Goal: Task Accomplishment & Management: Manage account settings

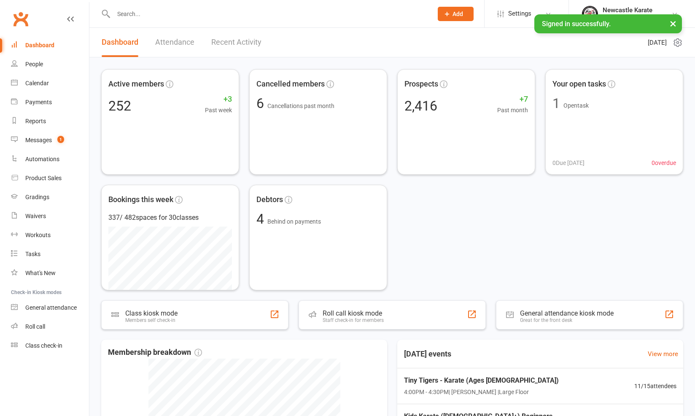
drag, startPoint x: 60, startPoint y: 135, endPoint x: 270, endPoint y: 127, distance: 209.9
click at [60, 135] on link "Messages 1" at bounding box center [50, 140] width 78 height 19
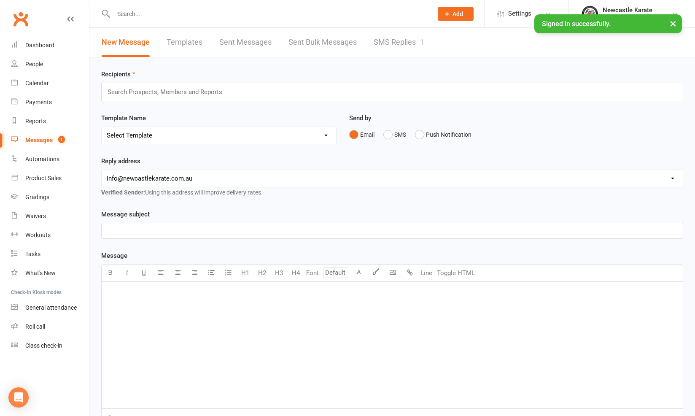
click at [452, 42] on div "New Message Templates Sent Messages Sent Bulk Messages SMS Replies 1" at bounding box center [392, 43] width 606 height 30
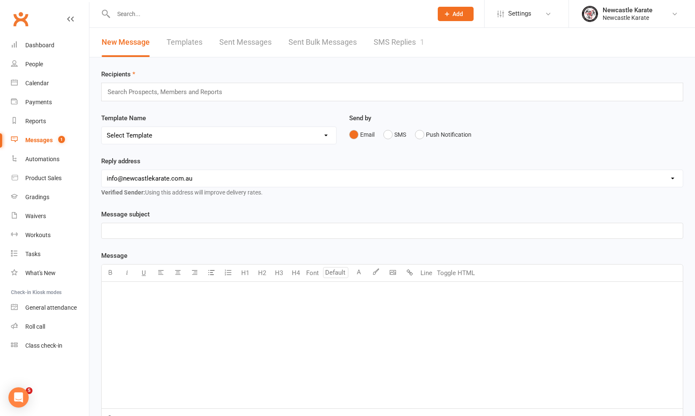
click at [400, 38] on link "SMS Replies 1" at bounding box center [399, 42] width 51 height 29
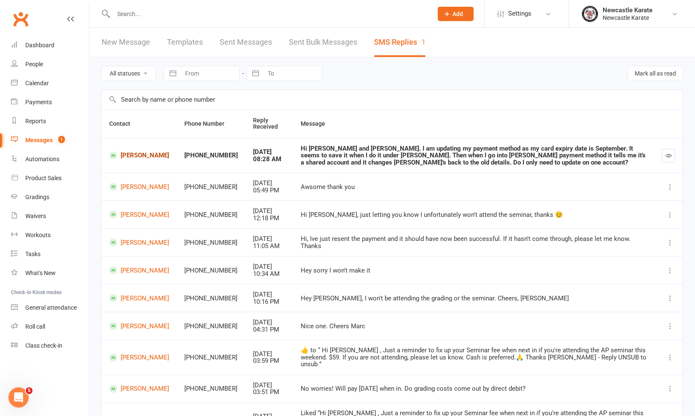
click at [151, 157] on link "[PERSON_NAME]" at bounding box center [139, 155] width 60 height 8
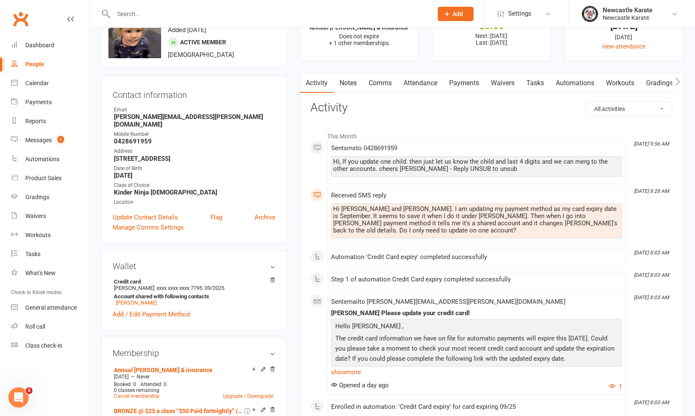
scroll to position [40, 0]
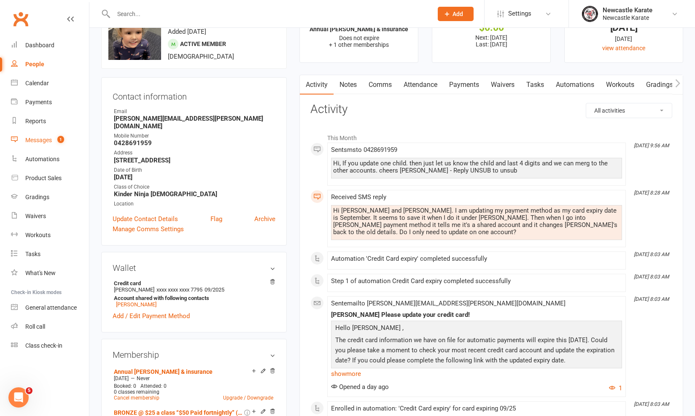
click at [63, 145] on link "Messages 1" at bounding box center [50, 140] width 78 height 19
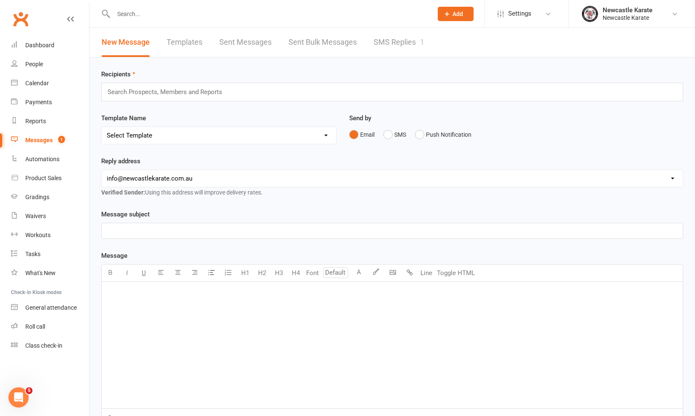
drag, startPoint x: 360, startPoint y: 50, endPoint x: 369, endPoint y: 48, distance: 9.5
click at [361, 50] on div "New Message Templates Sent Messages Sent Bulk Messages SMS Replies 1" at bounding box center [262, 42] width 347 height 29
click at [376, 44] on link "SMS Replies 1" at bounding box center [399, 42] width 51 height 29
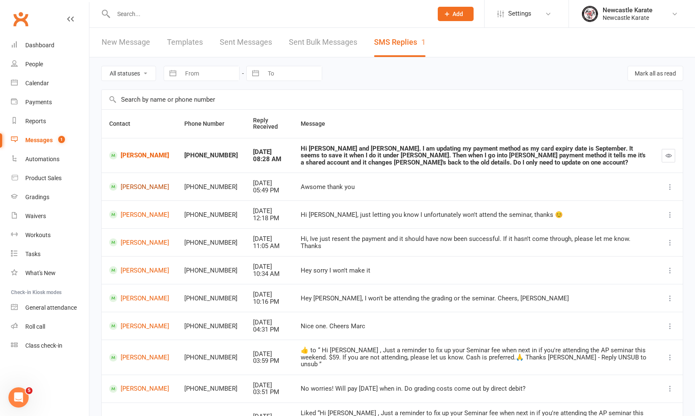
click at [154, 186] on link "[PERSON_NAME]" at bounding box center [139, 187] width 60 height 8
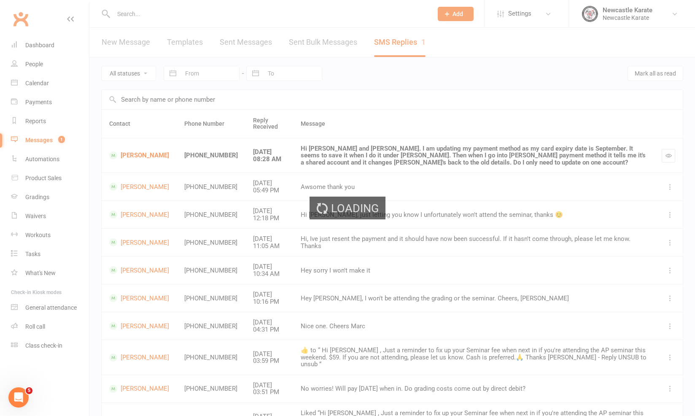
click at [146, 188] on div "Loading" at bounding box center [347, 208] width 695 height 416
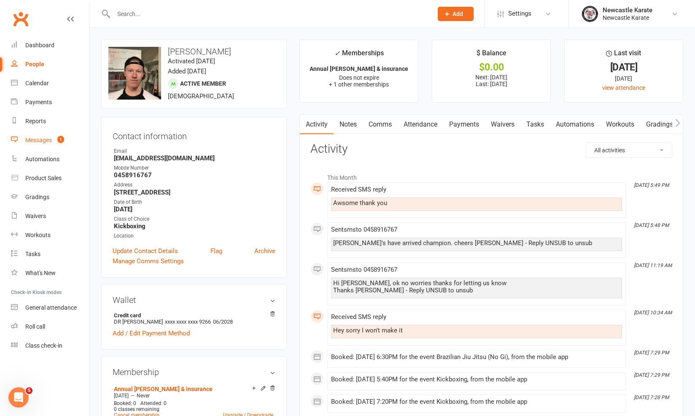
click at [49, 140] on div "Messages" at bounding box center [38, 140] width 27 height 7
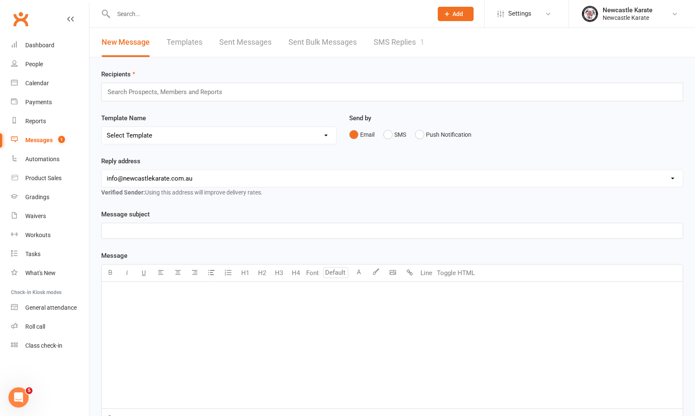
click at [421, 45] on link "SMS Replies 1" at bounding box center [399, 42] width 51 height 29
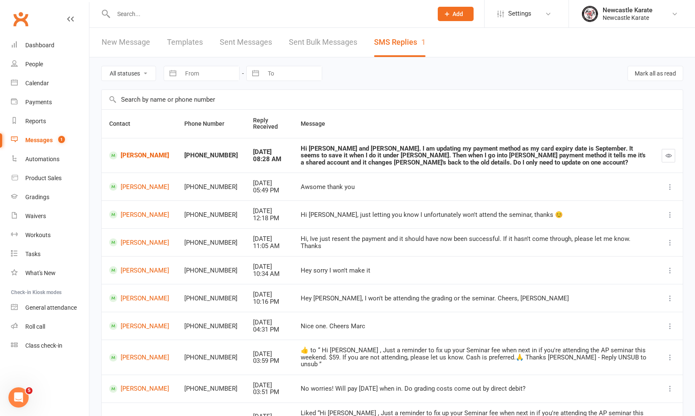
click at [665, 150] on button "button" at bounding box center [669, 156] width 14 height 14
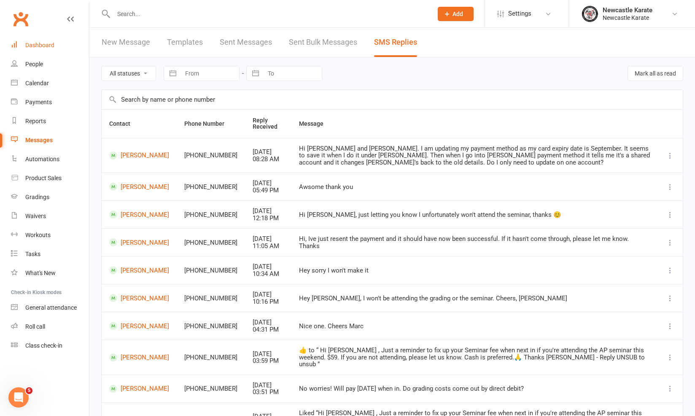
click at [55, 43] on link "Dashboard" at bounding box center [50, 45] width 78 height 19
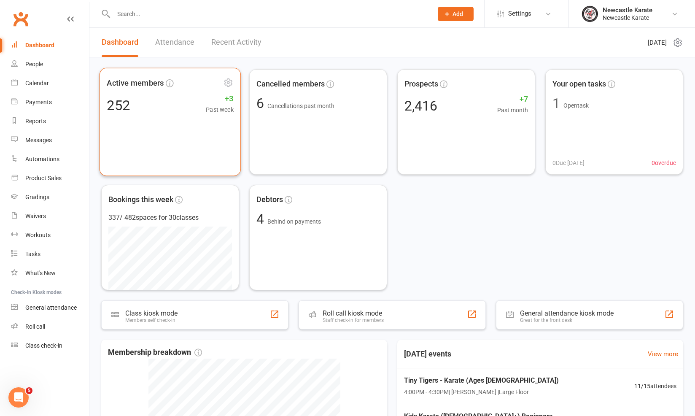
click at [181, 82] on span "Active members" at bounding box center [164, 83] width 115 height 13
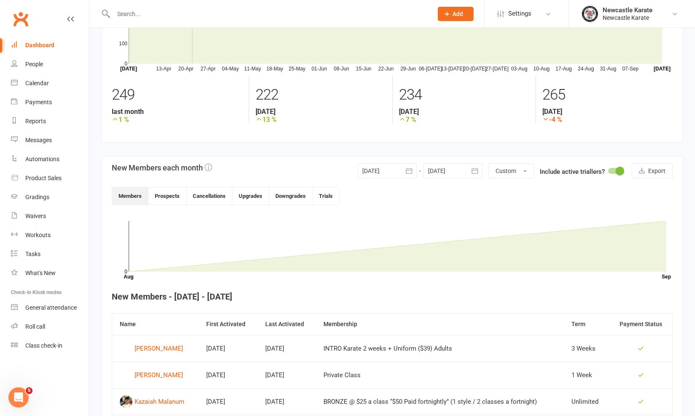
scroll to position [139, 0]
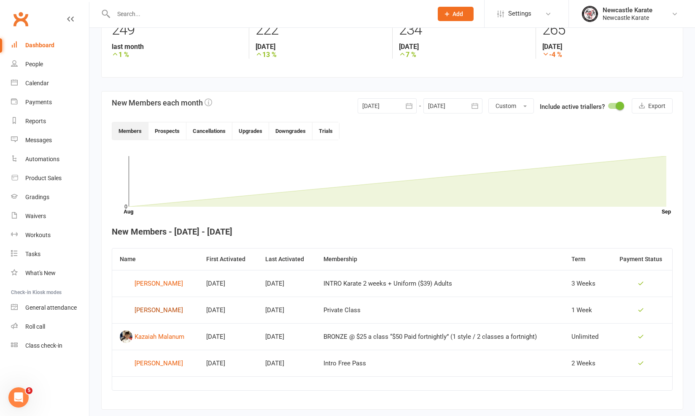
click at [167, 308] on div "[PERSON_NAME]" at bounding box center [159, 310] width 49 height 13
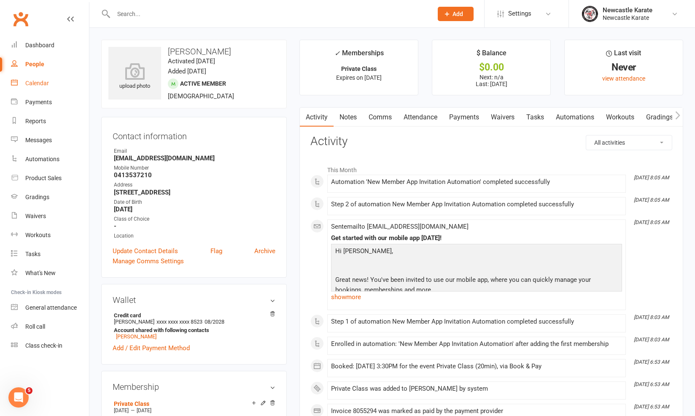
click at [39, 78] on link "Calendar" at bounding box center [50, 83] width 78 height 19
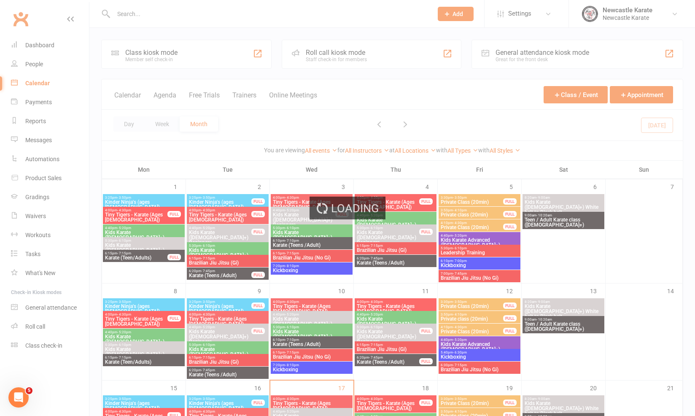
scroll to position [157, 0]
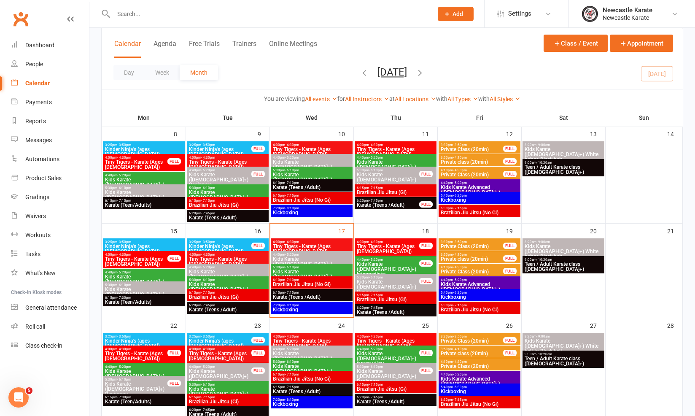
click at [476, 240] on span "3:30pm - 3:50pm" at bounding box center [472, 242] width 63 height 4
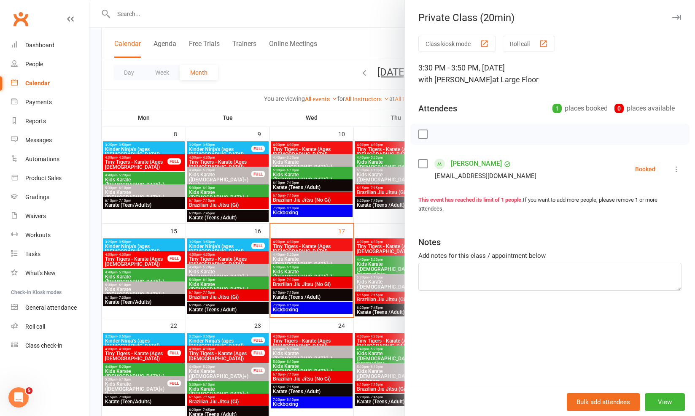
click at [352, 264] on div at bounding box center [392, 208] width 606 height 416
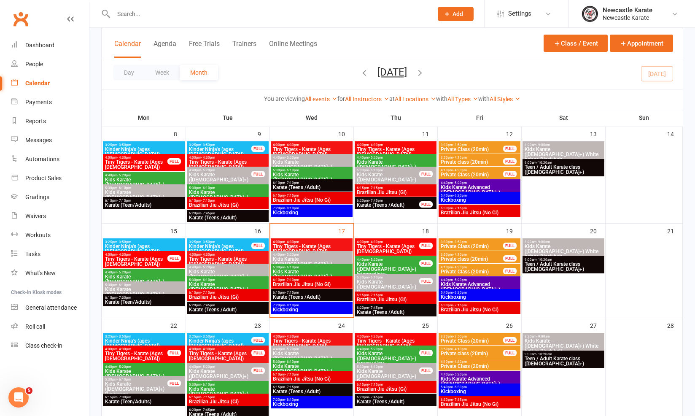
click at [503, 336] on span "3:30pm - 3:50pm" at bounding box center [472, 337] width 63 height 4
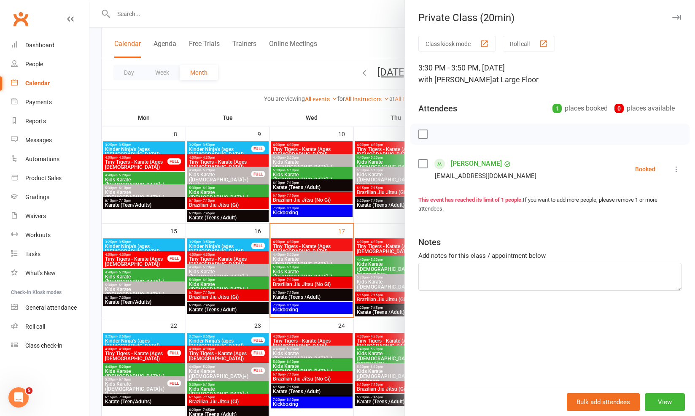
click at [357, 299] on div at bounding box center [392, 208] width 606 height 416
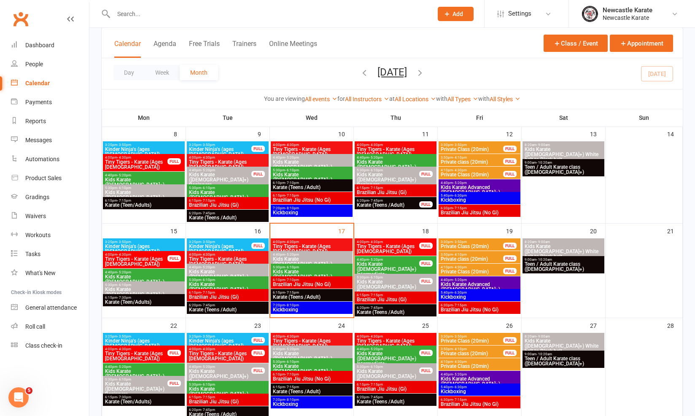
scroll to position [231, 0]
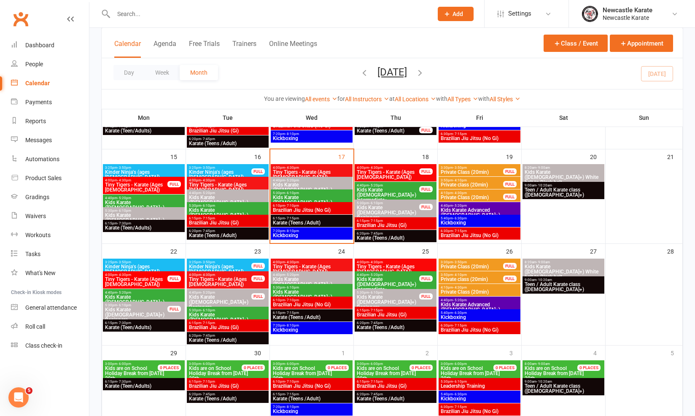
click at [475, 275] on span "3:50pm - 4:10pm" at bounding box center [472, 275] width 63 height 4
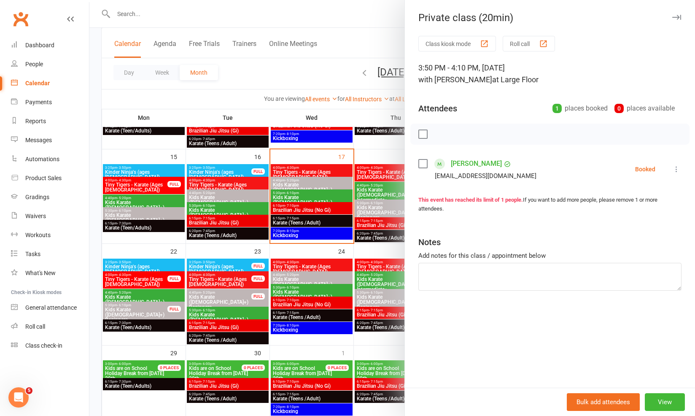
click at [366, 292] on div at bounding box center [392, 208] width 606 height 416
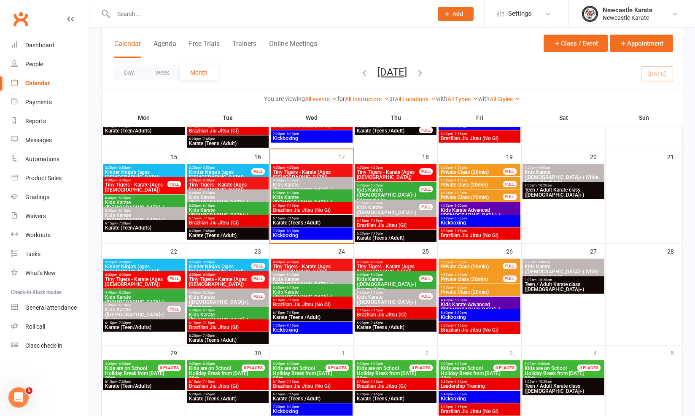
click at [497, 198] on span "Private Class (20min)" at bounding box center [472, 197] width 63 height 5
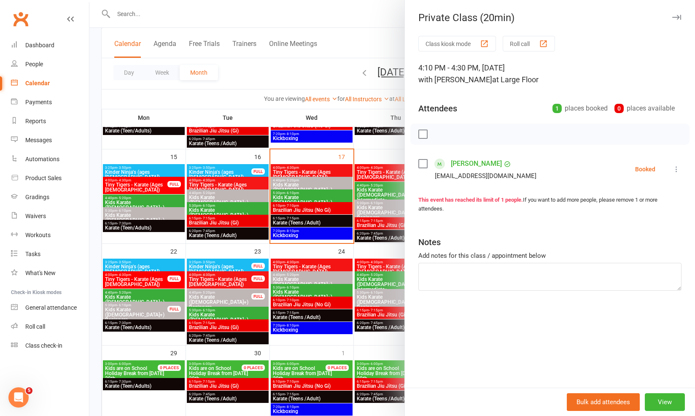
click at [320, 305] on div at bounding box center [392, 208] width 606 height 416
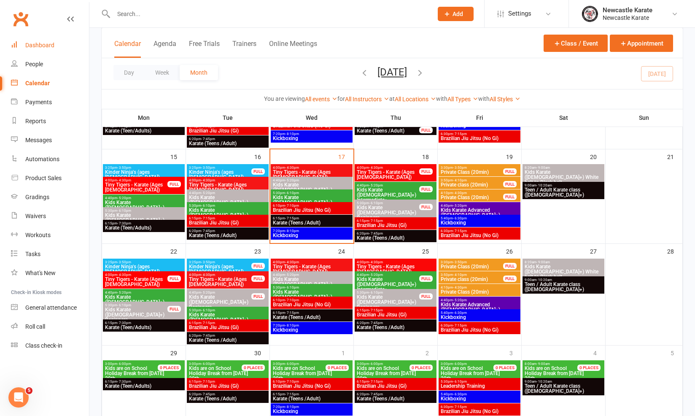
click at [55, 41] on link "Dashboard" at bounding box center [50, 45] width 78 height 19
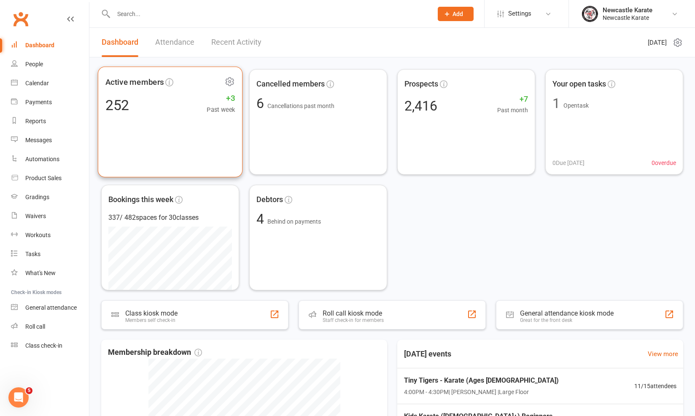
click at [165, 98] on div "252 +3 Past week" at bounding box center [170, 104] width 130 height 19
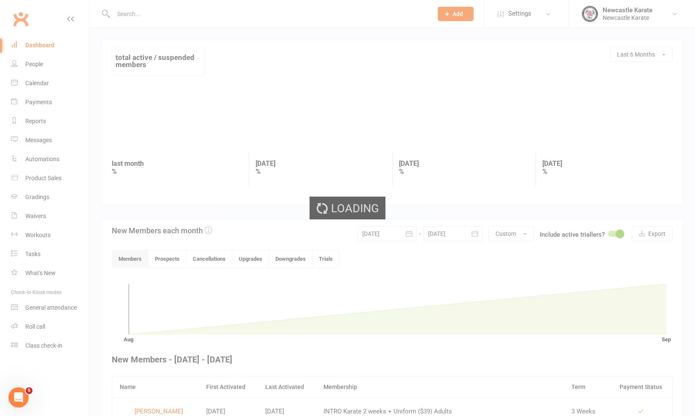
scroll to position [154, 0]
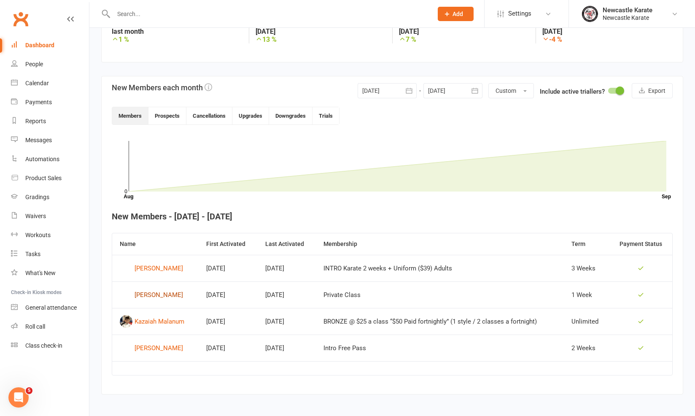
click at [162, 295] on div "[PERSON_NAME]" at bounding box center [159, 295] width 49 height 13
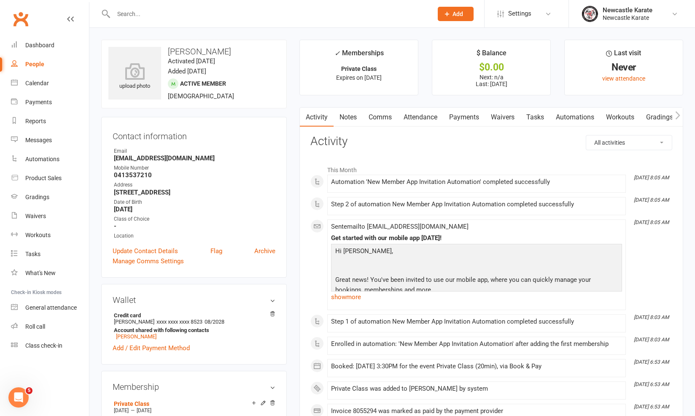
click at [369, 135] on h3 "Activity" at bounding box center [492, 141] width 362 height 13
click at [462, 123] on link "Payments" at bounding box center [465, 117] width 42 height 19
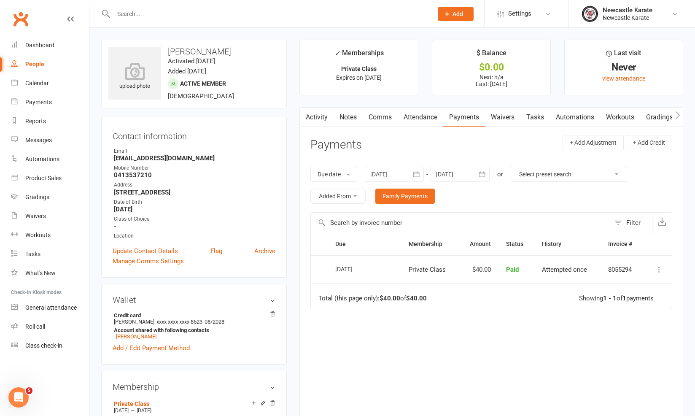
click at [582, 111] on link "Automations" at bounding box center [575, 117] width 50 height 19
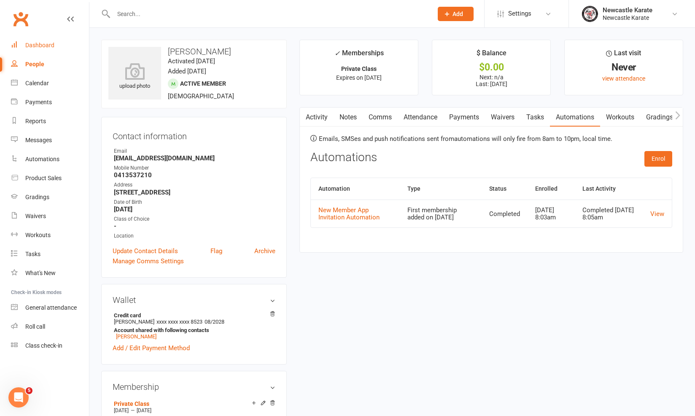
click at [39, 48] on div "Dashboard" at bounding box center [39, 45] width 29 height 7
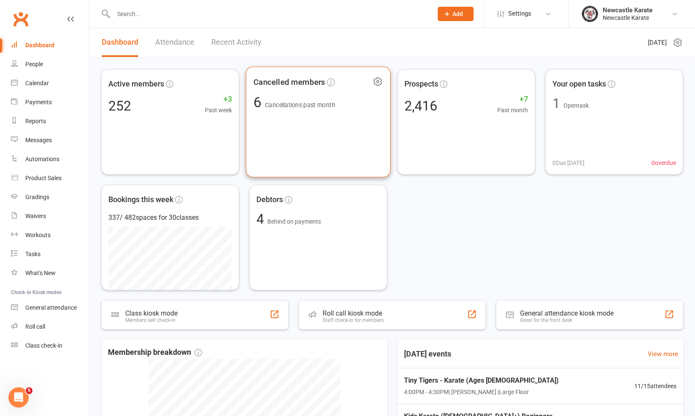
click at [275, 89] on div "Cancelled members" at bounding box center [319, 82] width 130 height 16
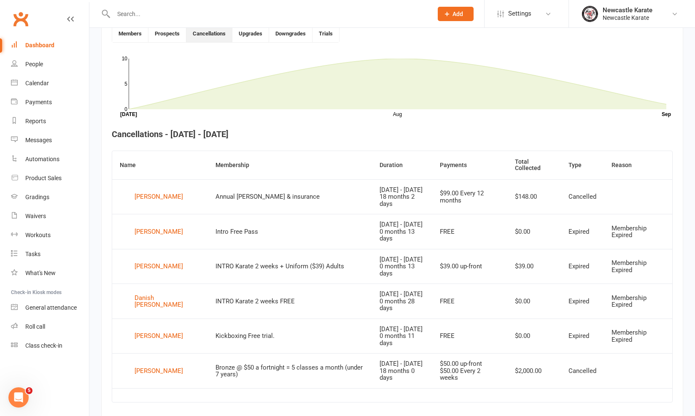
scroll to position [269, 0]
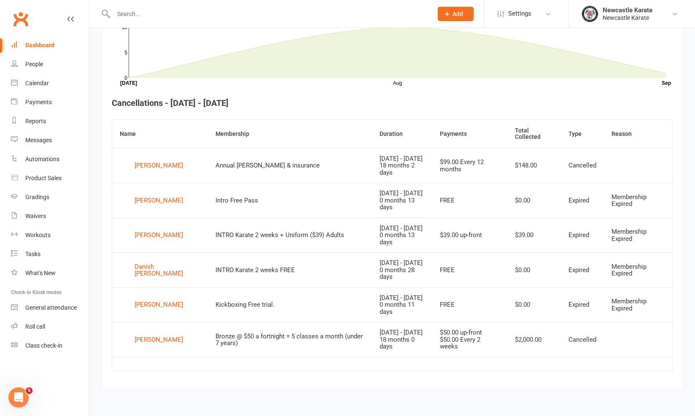
click at [35, 44] on div "Dashboard" at bounding box center [39, 45] width 29 height 7
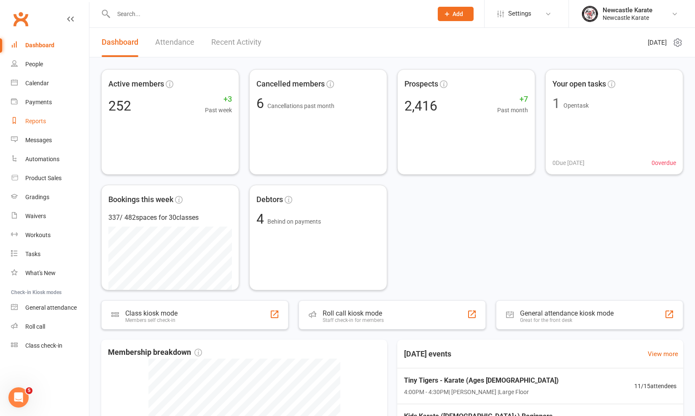
click at [30, 122] on div "Reports" at bounding box center [35, 121] width 21 height 7
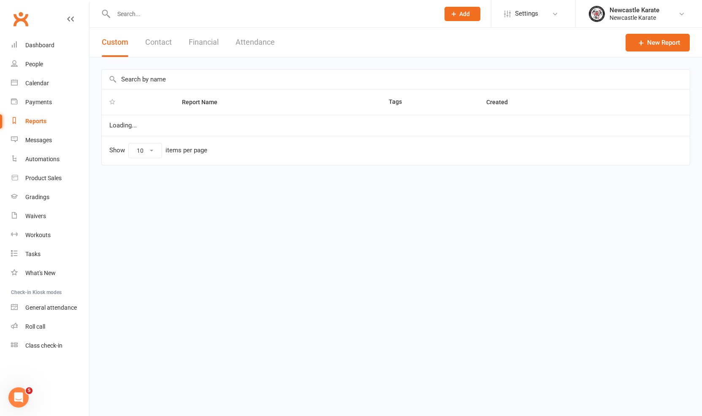
select select "25"
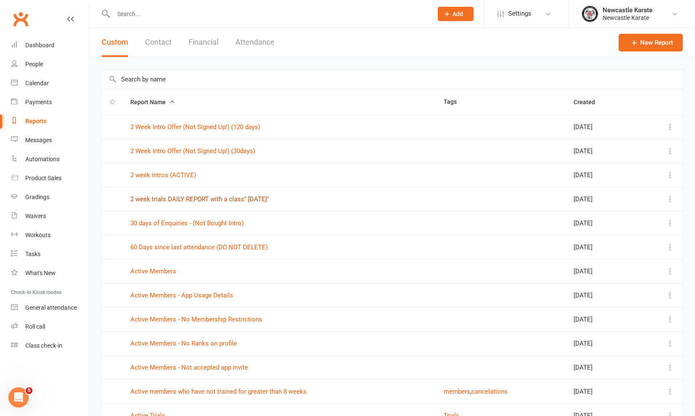
click at [185, 201] on link "2 week trials DAILY REPORT with a class" [DATE]"" at bounding box center [199, 199] width 139 height 8
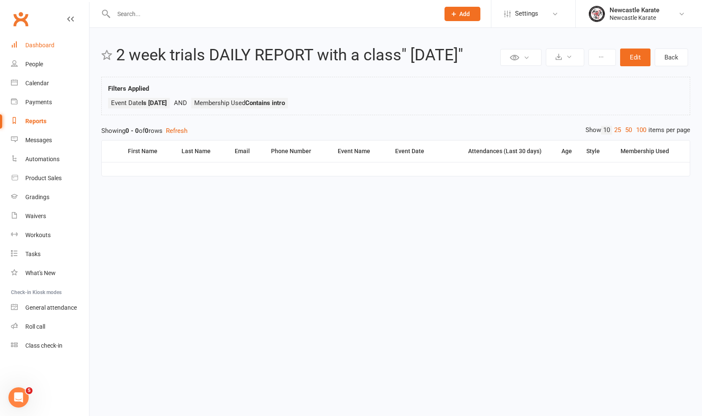
click at [57, 40] on link "Dashboard" at bounding box center [50, 45] width 78 height 19
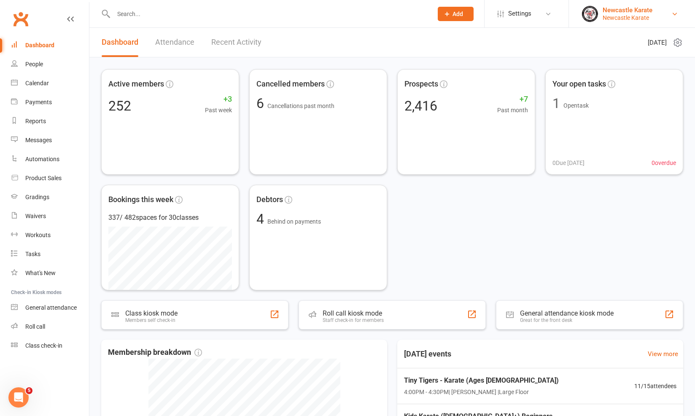
click at [622, 18] on div "Newcastle Karate" at bounding box center [628, 18] width 50 height 8
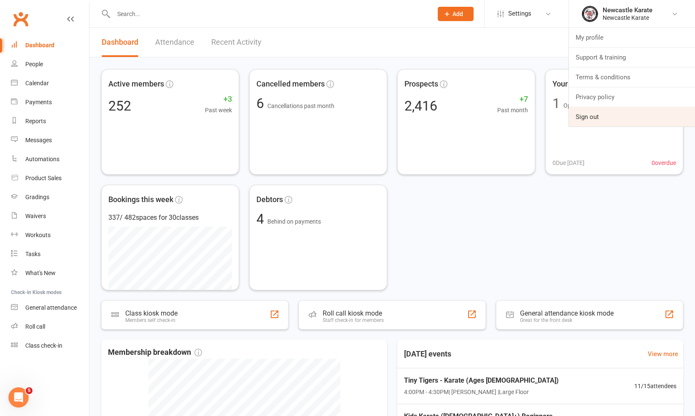
click at [616, 121] on link "Sign out" at bounding box center [632, 116] width 126 height 19
